Goal: Information Seeking & Learning: Learn about a topic

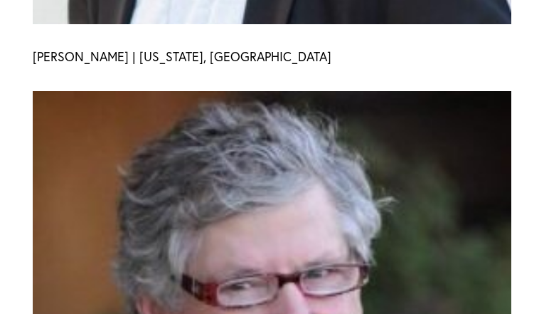
scroll to position [2714, 0]
